Goal: Find specific page/section: Find specific page/section

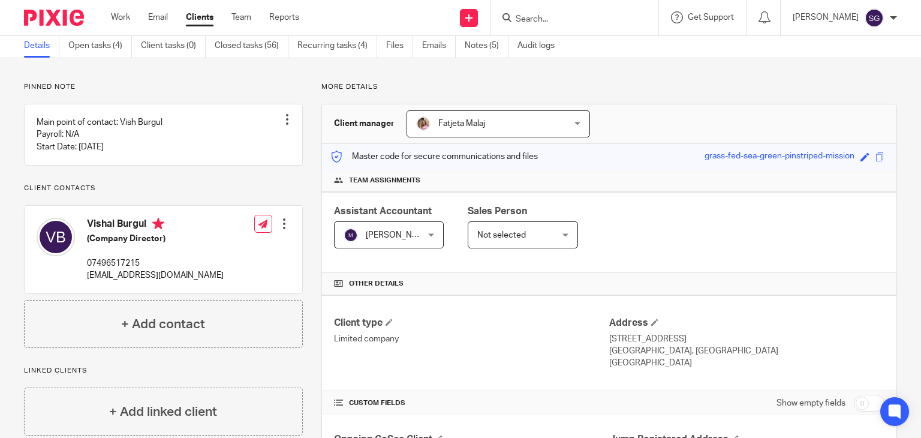
scroll to position [46, 0]
click at [535, 14] on input "Search" at bounding box center [569, 19] width 108 height 11
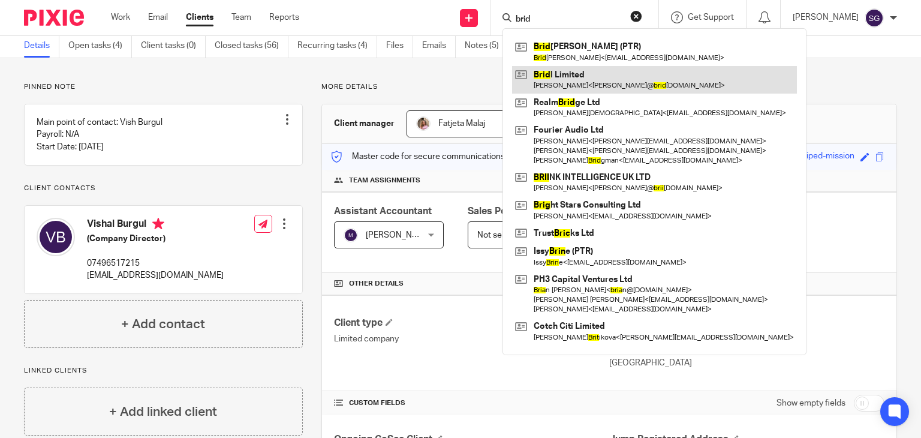
type input "brid"
click at [565, 78] on link at bounding box center [654, 80] width 285 height 28
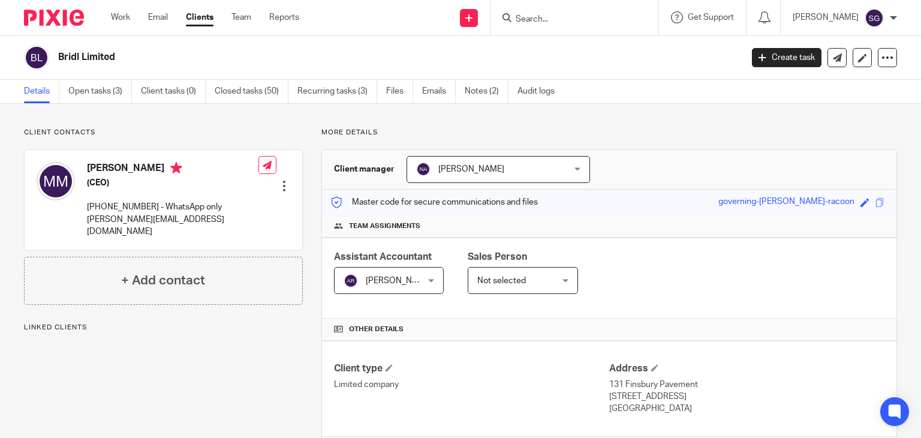
scroll to position [250, 0]
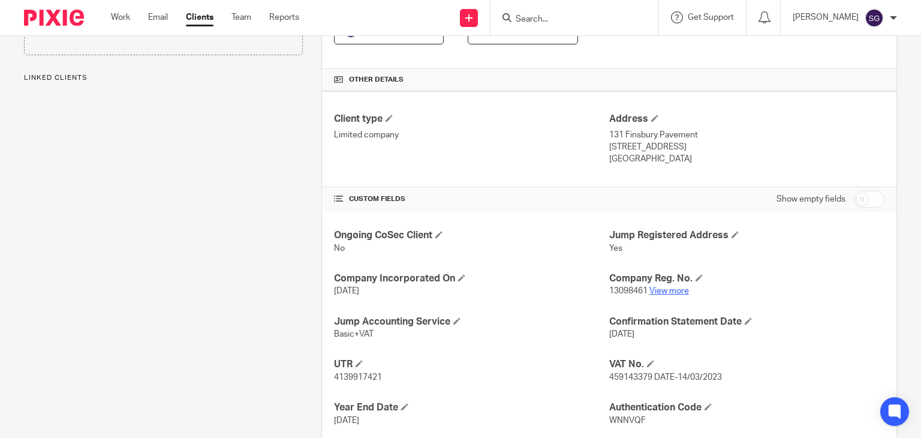
click at [661, 290] on link "View more" at bounding box center [670, 291] width 40 height 8
click at [528, 14] on input "Search" at bounding box center [569, 19] width 108 height 11
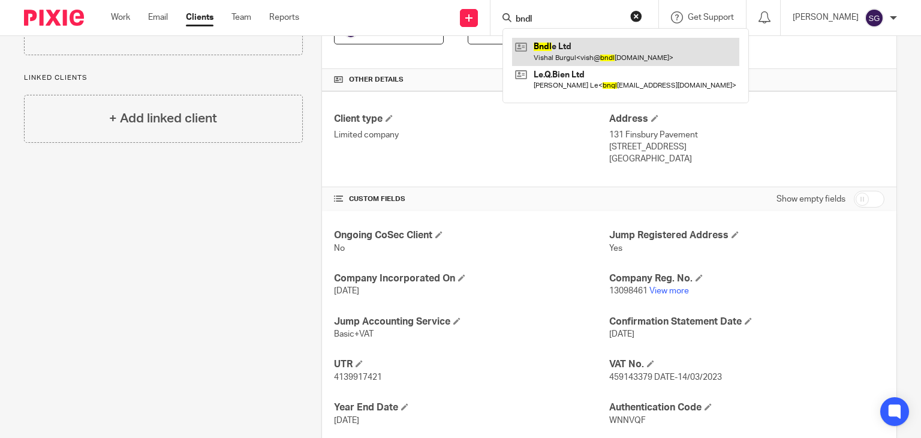
type input "bndl"
click at [550, 55] on link at bounding box center [625, 52] width 227 height 28
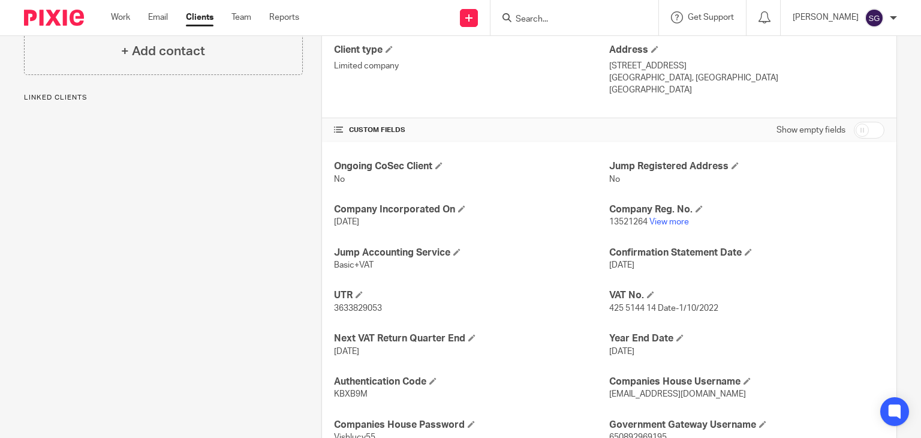
scroll to position [331, 0]
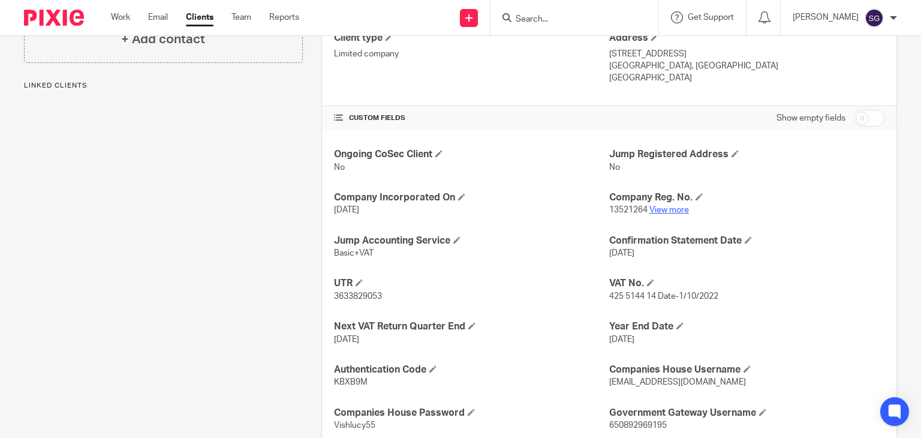
click at [650, 206] on link "View more" at bounding box center [670, 210] width 40 height 8
